Goal: Task Accomplishment & Management: Manage account settings

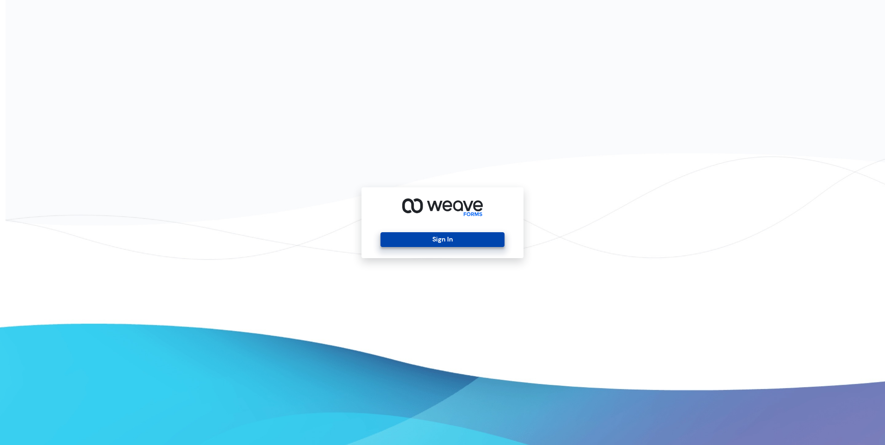
click at [440, 236] on button "Sign In" at bounding box center [443, 239] width 124 height 15
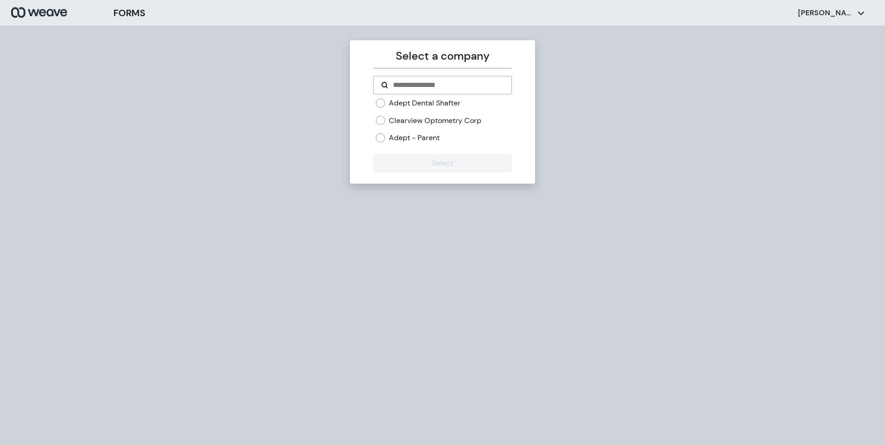
click at [421, 103] on label "Adept Dental Shafter" at bounding box center [425, 103] width 72 height 10
click at [421, 162] on button "Select" at bounding box center [442, 163] width 138 height 19
